Goal: Find specific fact: Find specific fact

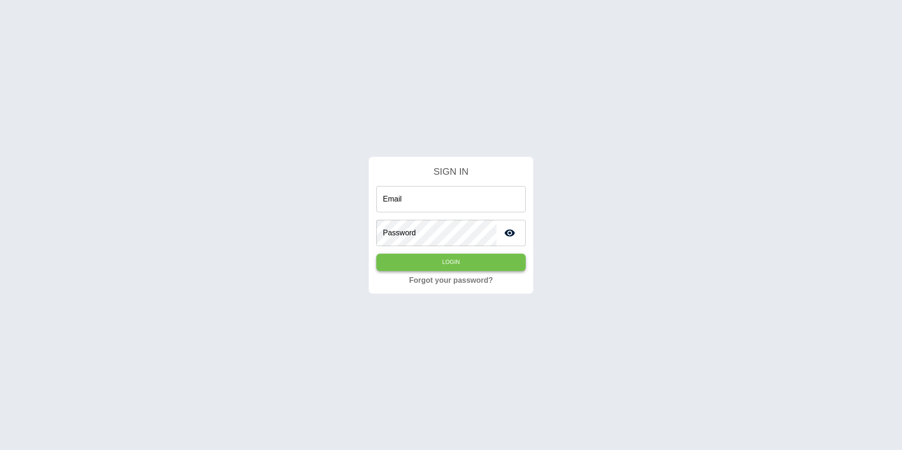
type input "**********"
click at [414, 263] on button "Login" at bounding box center [450, 262] width 149 height 17
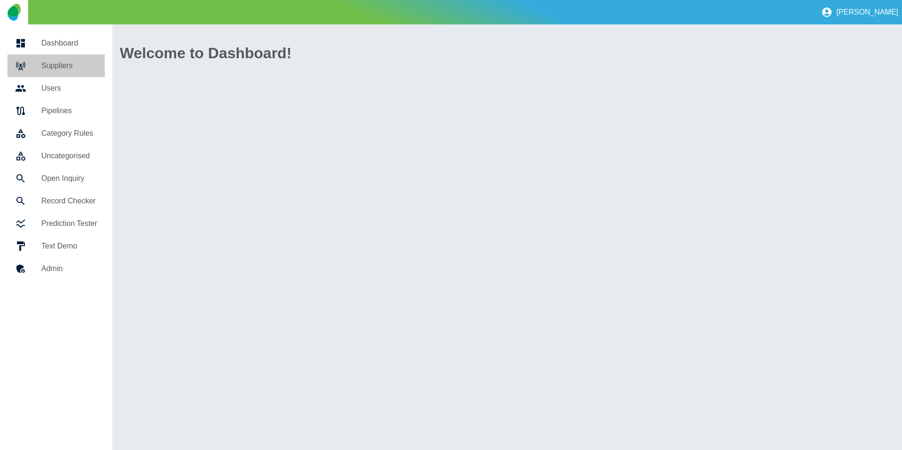
click at [53, 65] on h5 "Suppliers" at bounding box center [69, 65] width 56 height 11
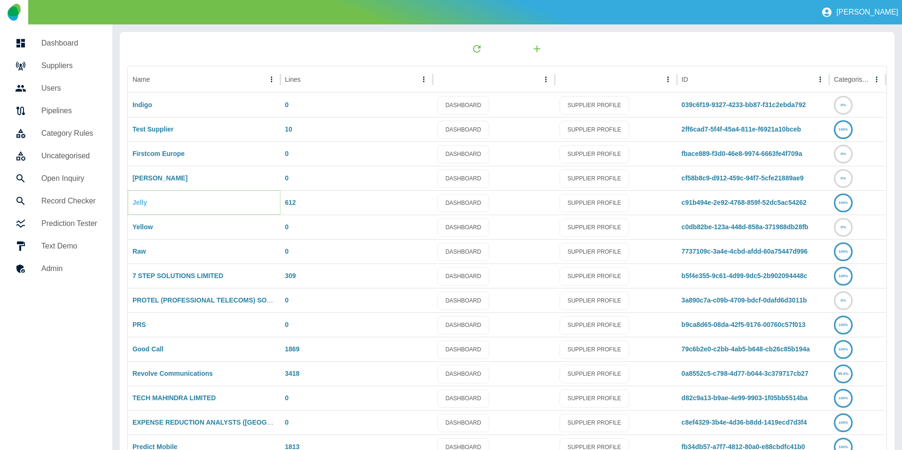
click at [139, 204] on link "Jelly" at bounding box center [139, 203] width 15 height 8
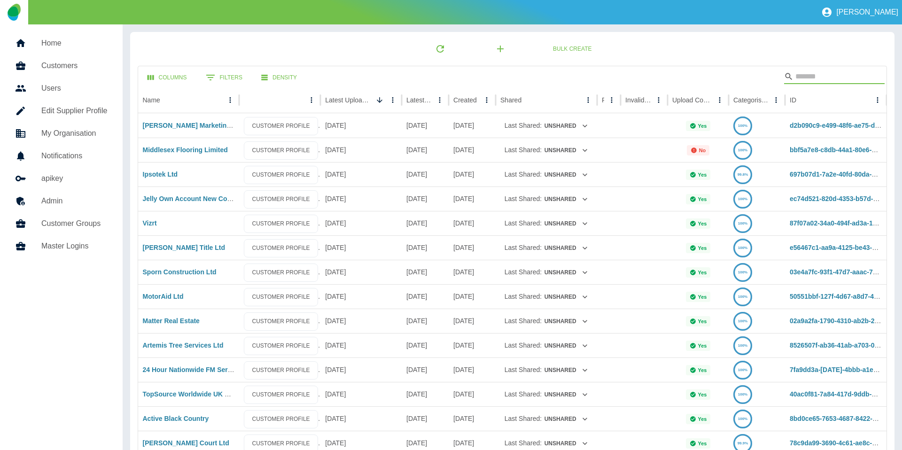
drag, startPoint x: 804, startPoint y: 72, endPoint x: 810, endPoint y: 74, distance: 5.5
click at [806, 73] on input "Search" at bounding box center [832, 76] width 75 height 15
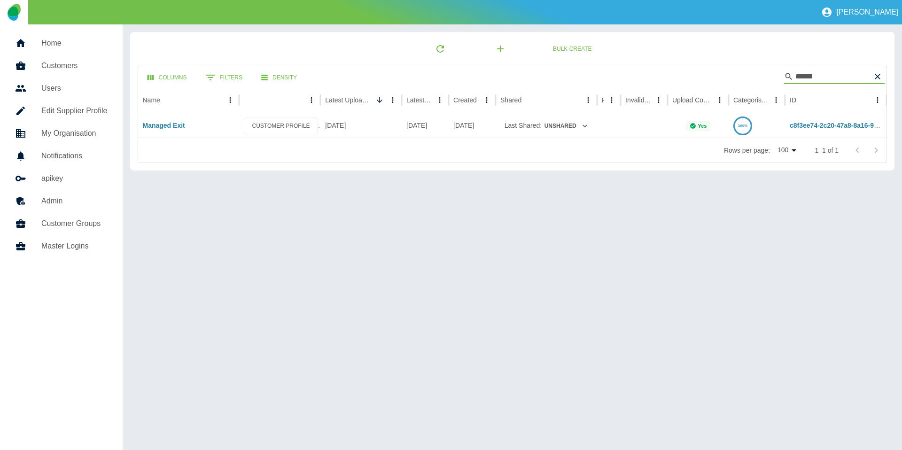
type input "******"
click at [161, 117] on div "Managed Exit" at bounding box center [188, 125] width 101 height 24
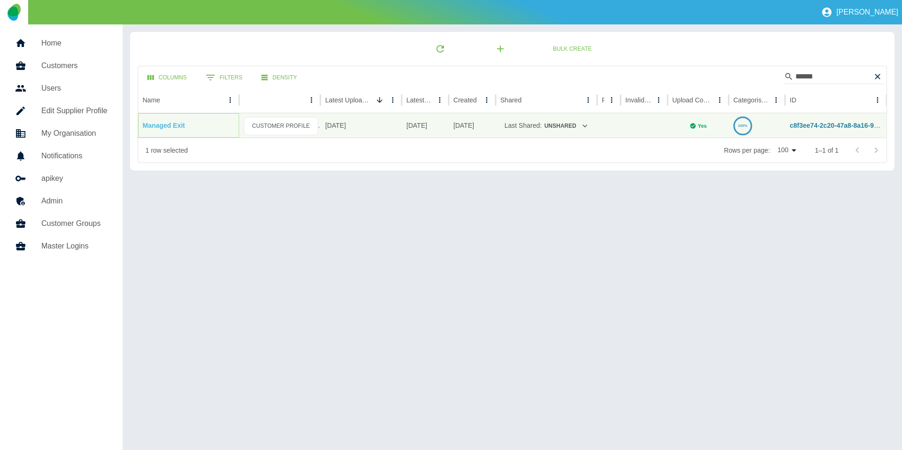
click at [163, 122] on link "Managed Exit" at bounding box center [164, 126] width 42 height 8
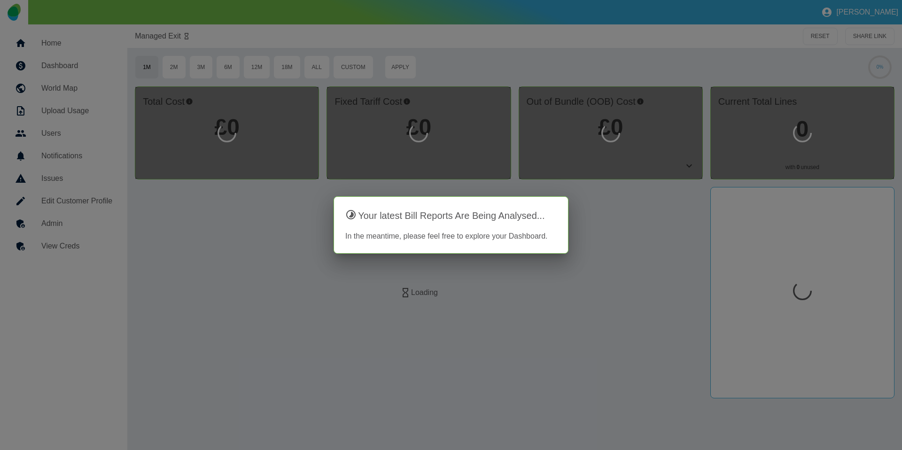
drag, startPoint x: 76, startPoint y: 231, endPoint x: 62, endPoint y: 246, distance: 20.6
click at [74, 232] on div at bounding box center [451, 225] width 902 height 450
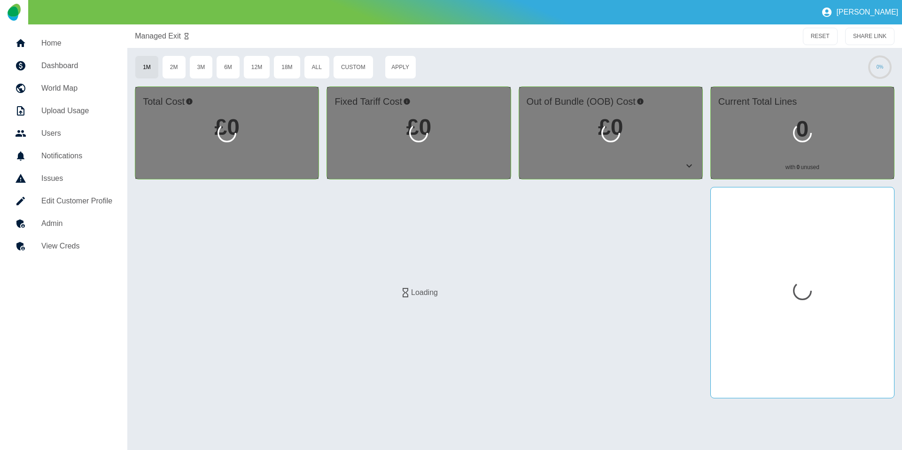
click at [62, 246] on h5 "View Creds" at bounding box center [76, 245] width 71 height 11
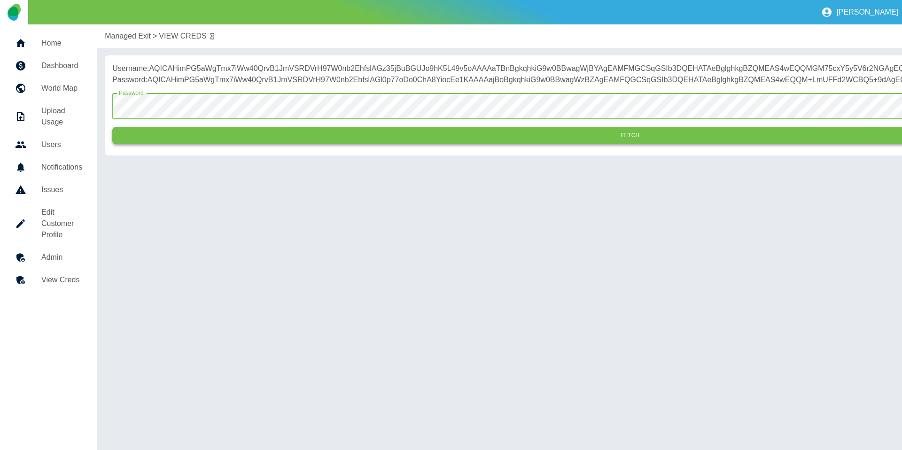
click at [201, 144] on button "Fetch" at bounding box center [629, 135] width 1035 height 17
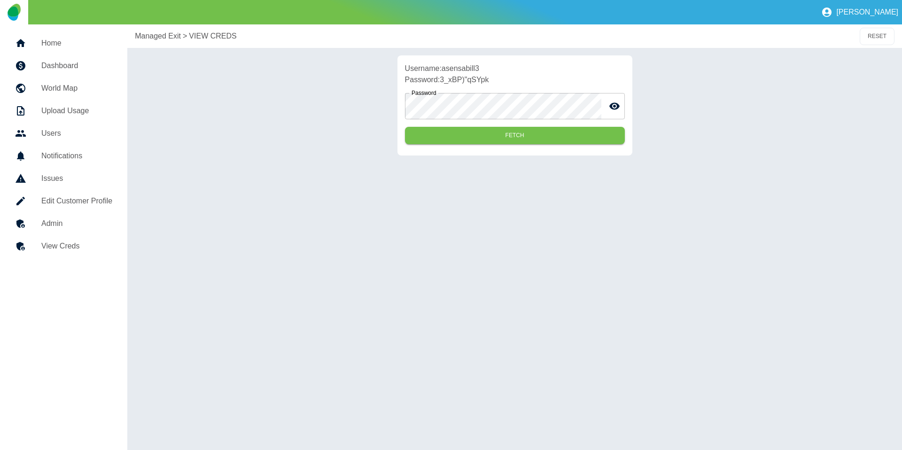
click at [457, 69] on p "Username: asensabill3" at bounding box center [515, 68] width 220 height 11
copy p "asensabill3"
drag, startPoint x: 494, startPoint y: 79, endPoint x: 441, endPoint y: 82, distance: 52.2
click at [441, 82] on p "Password: 3_xBP)"qSYpk" at bounding box center [515, 79] width 220 height 11
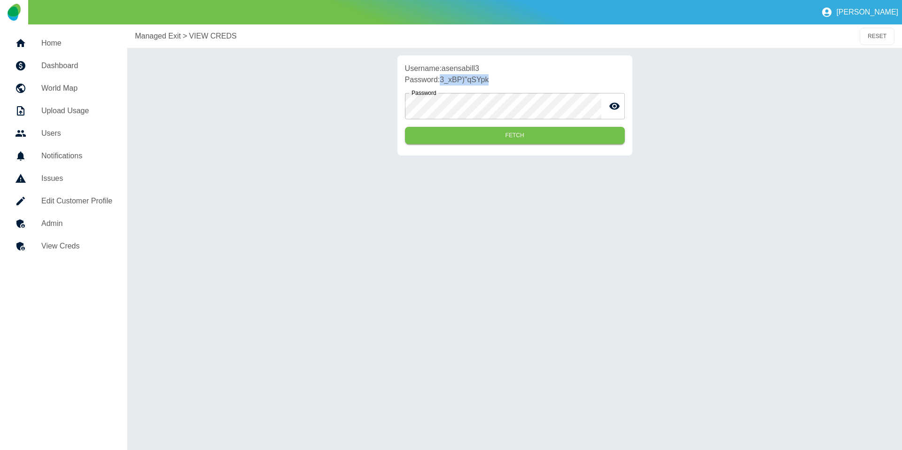
copy p "3_xBP)"qSYpk"
click at [206, 127] on div "Username: asensabill3 Password: 3_xBP)"qSYpk Password Password Fetch" at bounding box center [514, 105] width 759 height 100
